Goal: Find specific page/section: Find specific page/section

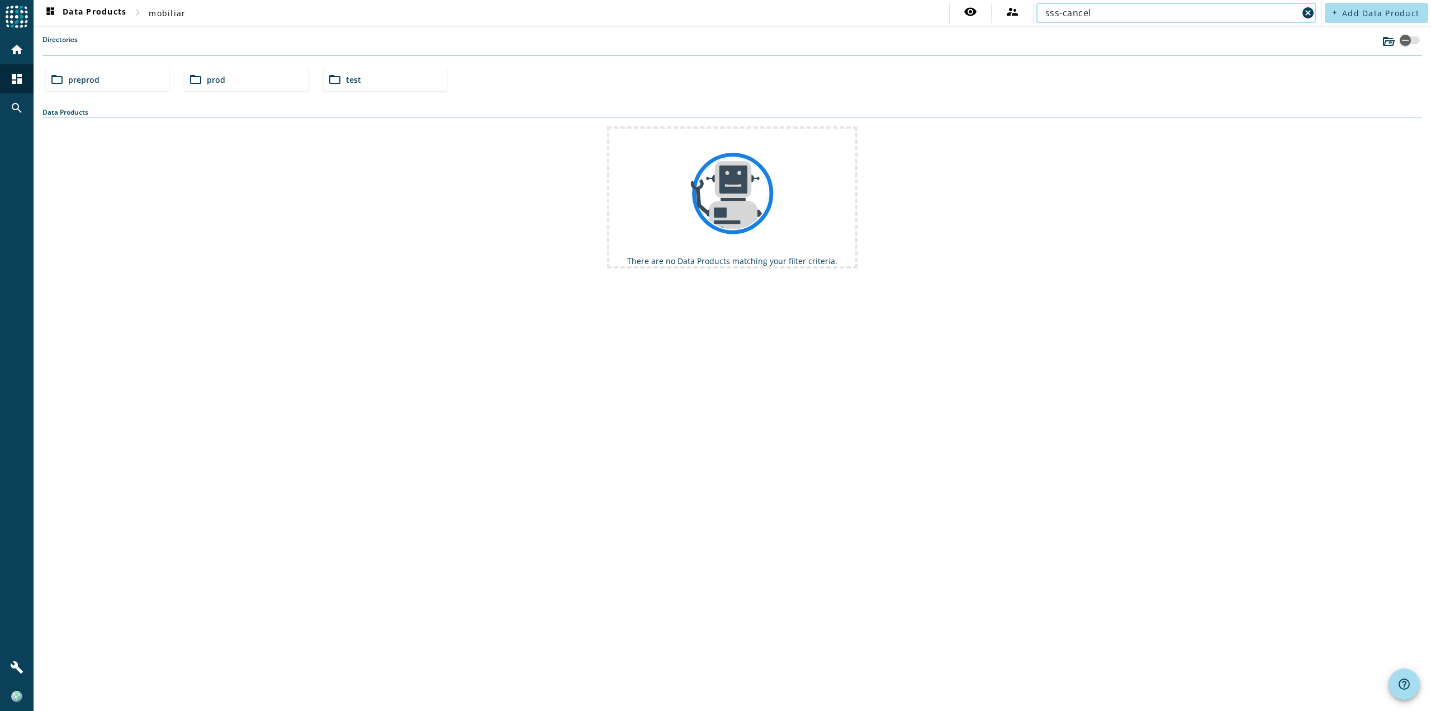
type input "sss-cancel"
click at [1313, 13] on mat-icon "cancel" at bounding box center [1307, 12] width 13 height 13
